Goal: Task Accomplishment & Management: Complete application form

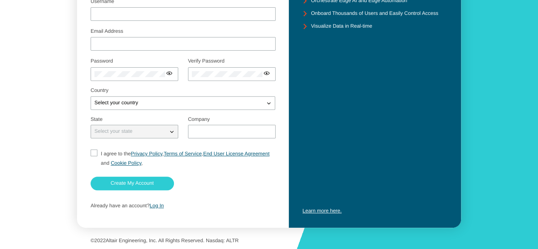
scroll to position [128, 0]
click at [159, 208] on link "Log In" at bounding box center [157, 206] width 14 height 6
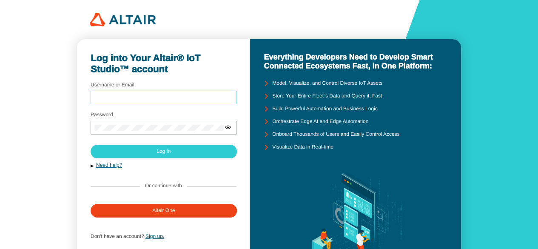
click at [215, 97] on input "Username or Email" at bounding box center [163, 98] width 139 height 6
type input "[EMAIL_ADDRESS][DOMAIN_NAME]"
click at [167, 123] on div at bounding box center [164, 128] width 146 height 14
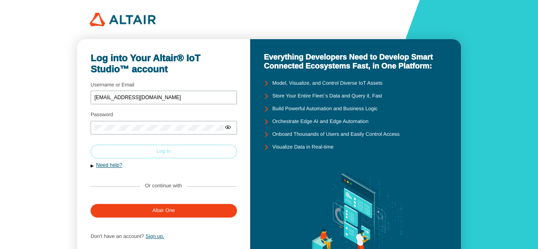
click at [176, 151] on paper-button "Log In" at bounding box center [164, 152] width 146 height 14
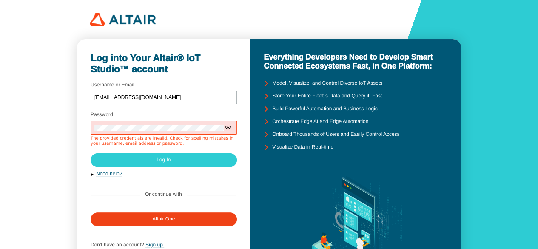
click at [229, 128] on iron-icon at bounding box center [228, 127] width 7 height 7
click at [227, 129] on iron-icon at bounding box center [228, 127] width 7 height 7
click at [229, 128] on iron-icon at bounding box center [228, 127] width 7 height 7
click at [229, 131] on iron-icon at bounding box center [228, 127] width 7 height 7
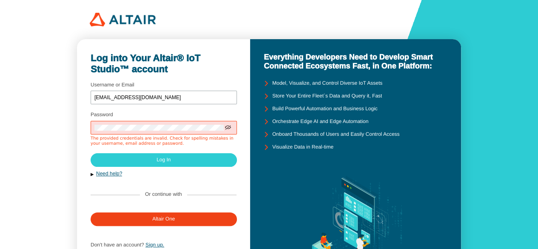
click at [228, 126] on iron-icon at bounding box center [228, 127] width 7 height 7
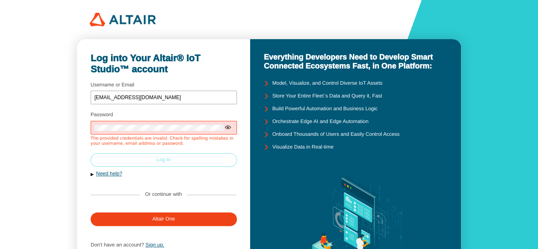
click at [205, 159] on paper-button "Log In" at bounding box center [164, 160] width 146 height 14
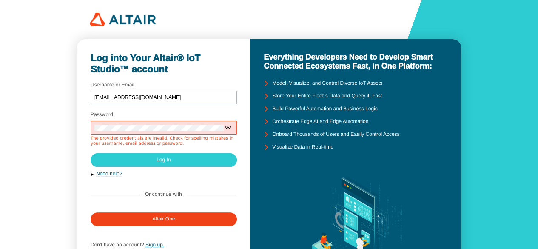
click at [228, 127] on iron-icon at bounding box center [228, 127] width 7 height 7
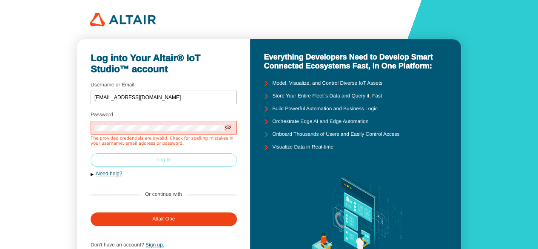
click at [201, 162] on paper-button "Log In" at bounding box center [164, 160] width 146 height 14
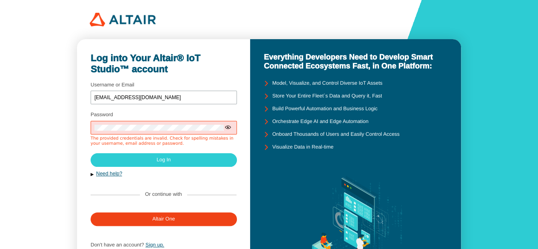
click at [225, 128] on iron-icon at bounding box center [228, 127] width 7 height 7
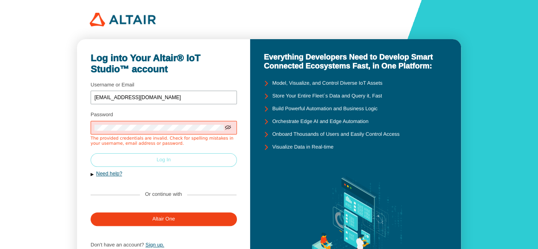
click at [131, 158] on paper-button "Log In" at bounding box center [164, 160] width 146 height 14
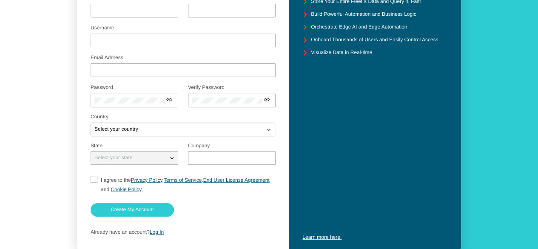
scroll to position [105, 0]
